Goal: Task Accomplishment & Management: Manage account settings

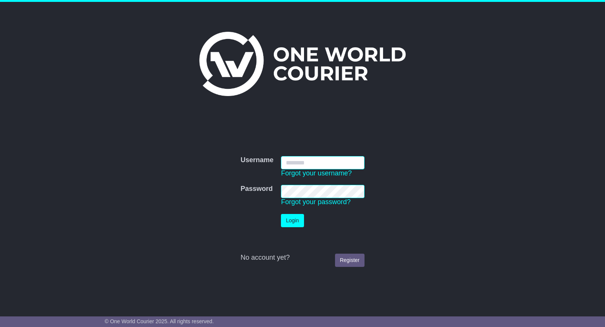
type input "**********"
click at [297, 220] on button "Login" at bounding box center [292, 220] width 23 height 13
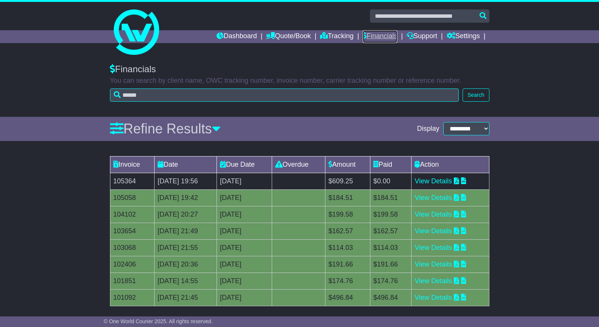
click at [377, 36] on link "Financials" at bounding box center [380, 36] width 34 height 13
